Goal: Check status: Check status

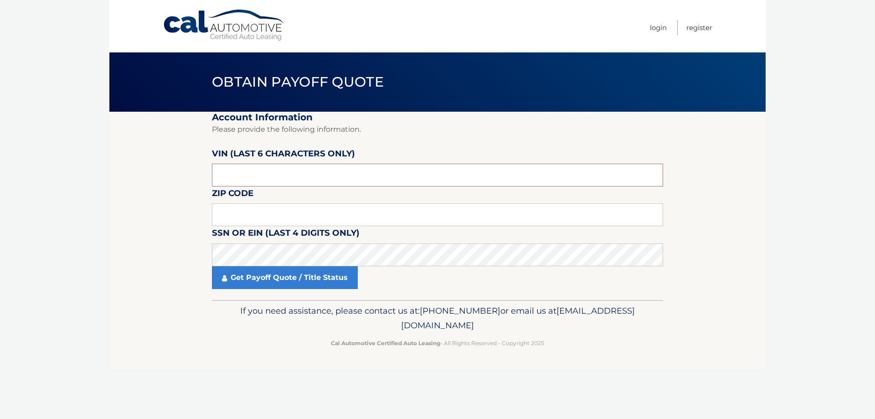
click at [306, 174] on input "text" at bounding box center [437, 175] width 451 height 23
type input "704486"
click at [305, 216] on input "text" at bounding box center [437, 214] width 451 height 23
type input "10704"
click at [288, 282] on link "Get Payoff Quote / Title Status" at bounding box center [285, 277] width 146 height 23
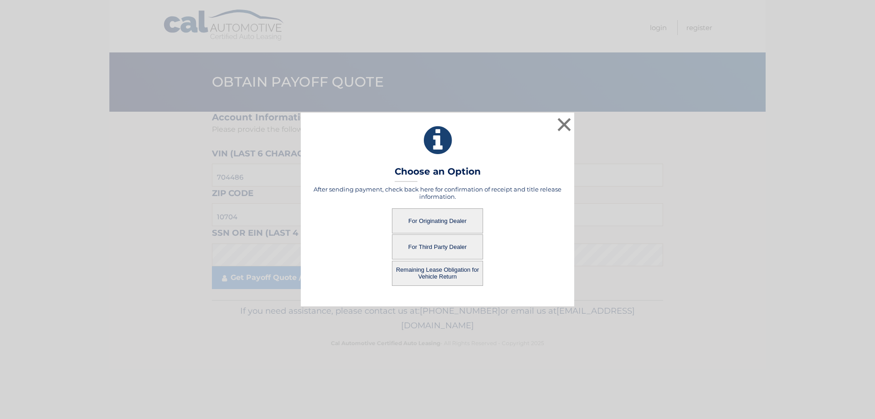
click at [446, 215] on button "For Originating Dealer" at bounding box center [437, 220] width 91 height 25
click at [430, 218] on button "For Originating Dealer" at bounding box center [437, 220] width 91 height 25
